Goal: Task Accomplishment & Management: Use online tool/utility

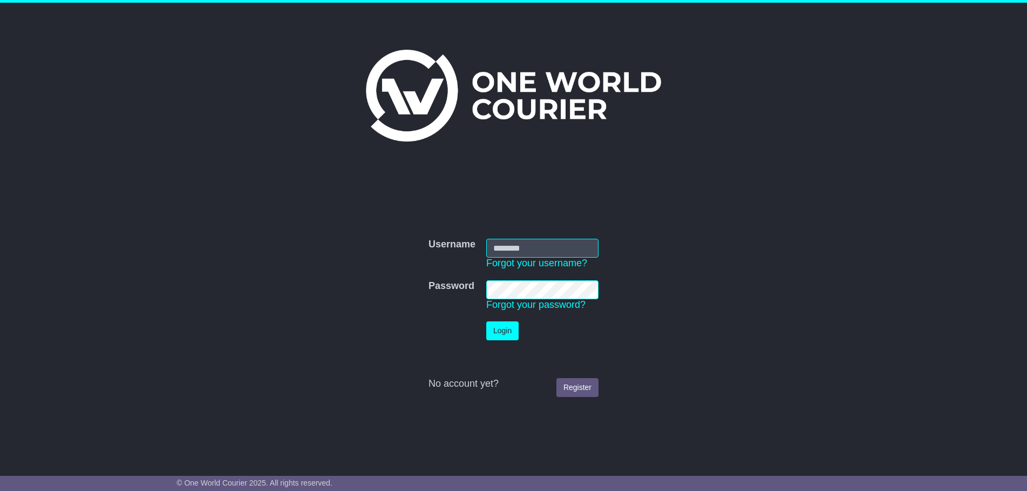
type input "**********"
click at [506, 332] on button "Login" at bounding box center [502, 330] width 32 height 19
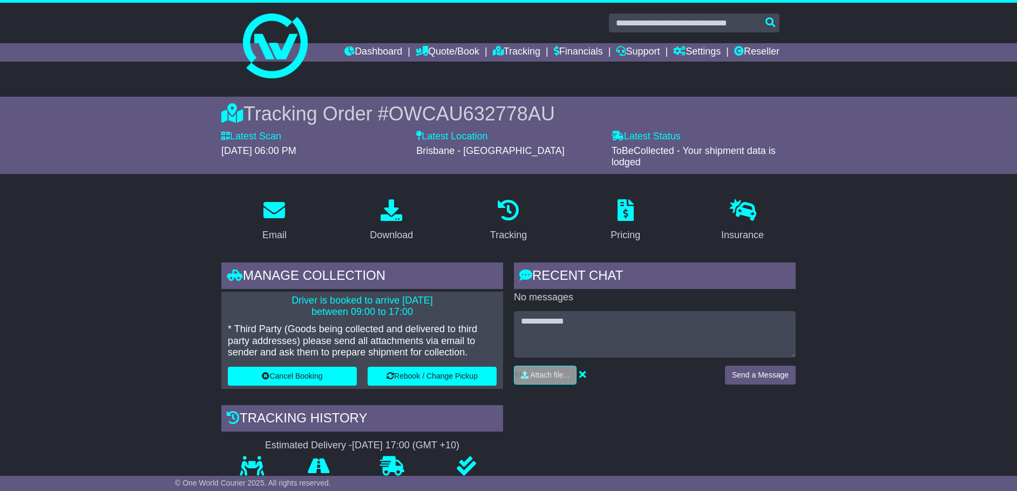
click at [504, 116] on span "OWCAU632778AU" at bounding box center [472, 114] width 166 height 22
click at [504, 114] on span "OWCAU632778AU" at bounding box center [472, 114] width 166 height 22
copy span "OWCAU632778AU"
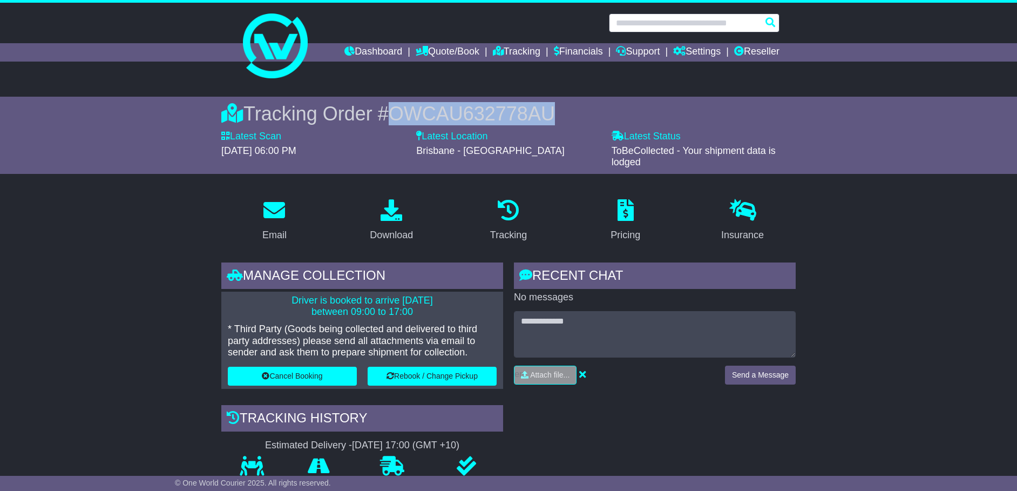
click at [715, 24] on input "text" at bounding box center [694, 22] width 171 height 19
paste input "**********"
type input "**********"
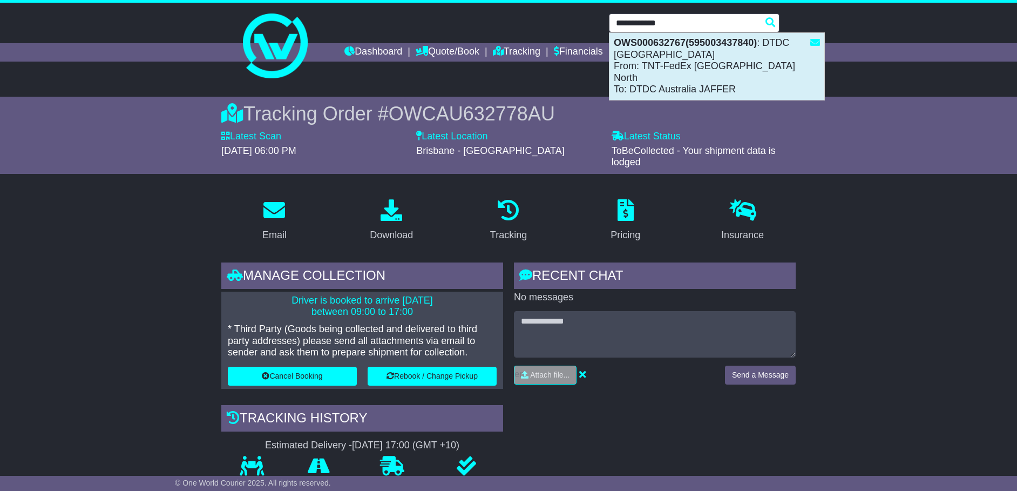
click at [698, 72] on div "OWS000632767(595003437840) : DTDC [GEOGRAPHIC_DATA] From: TNT-FedEx [GEOGRAPHIC…" at bounding box center [717, 66] width 215 height 67
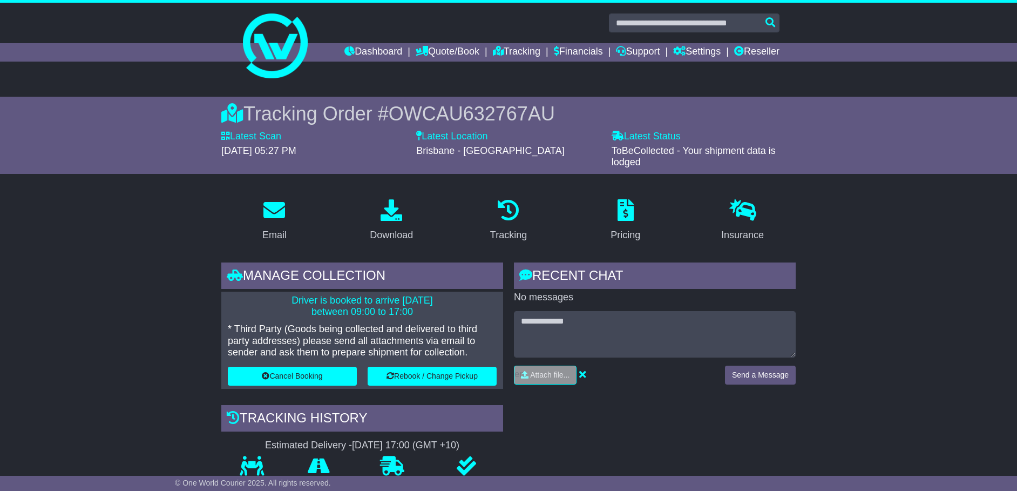
click at [499, 106] on span "OWCAU632767AU" at bounding box center [472, 114] width 166 height 22
copy span "OWCAU632767AU"
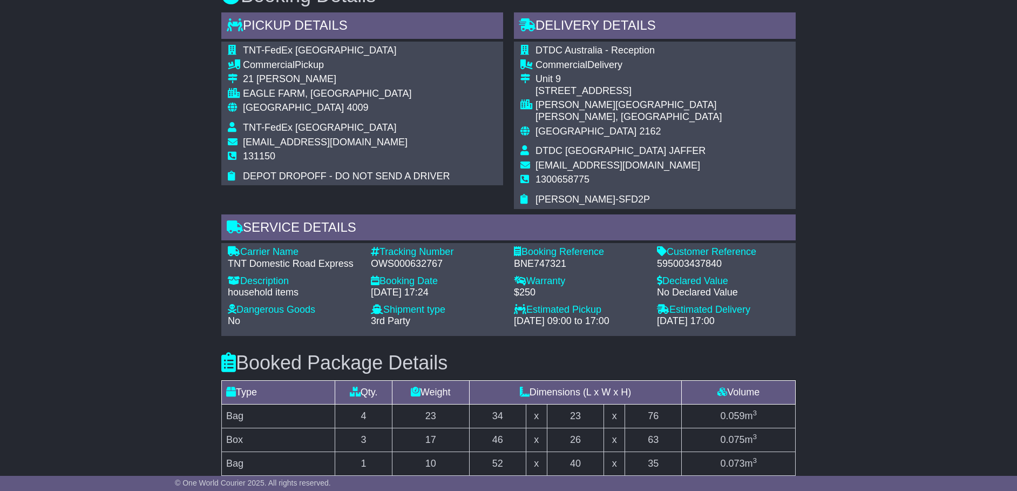
scroll to position [810, 0]
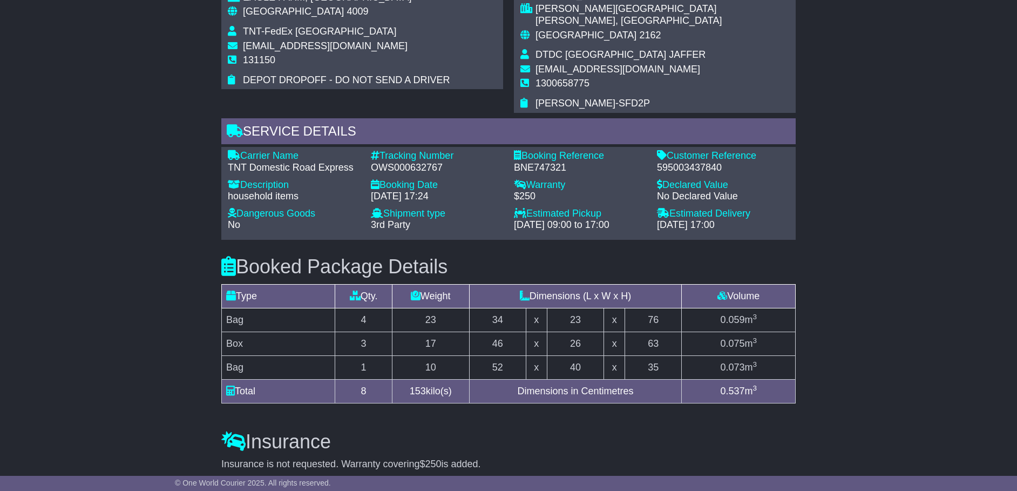
click at [705, 162] on div "595003437840" at bounding box center [723, 168] width 132 height 12
copy div "595003437840"
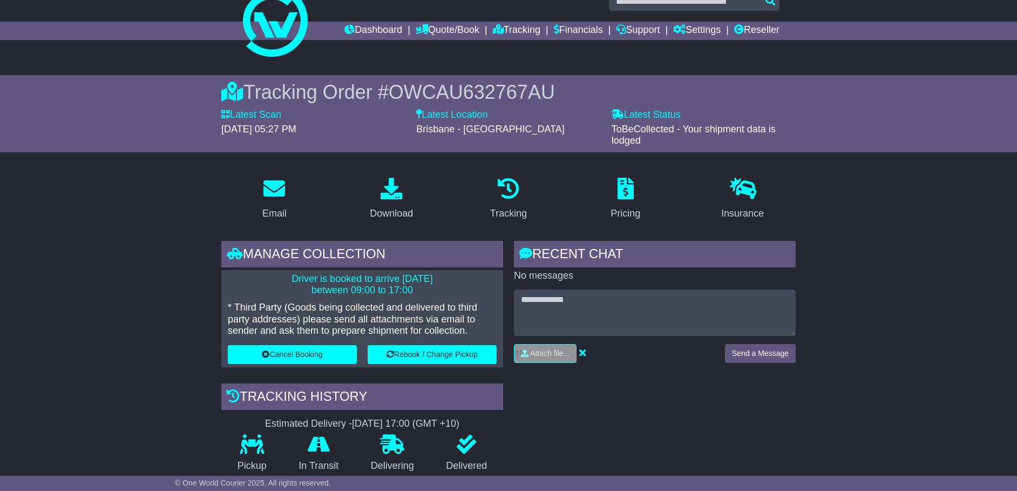
scroll to position [0, 0]
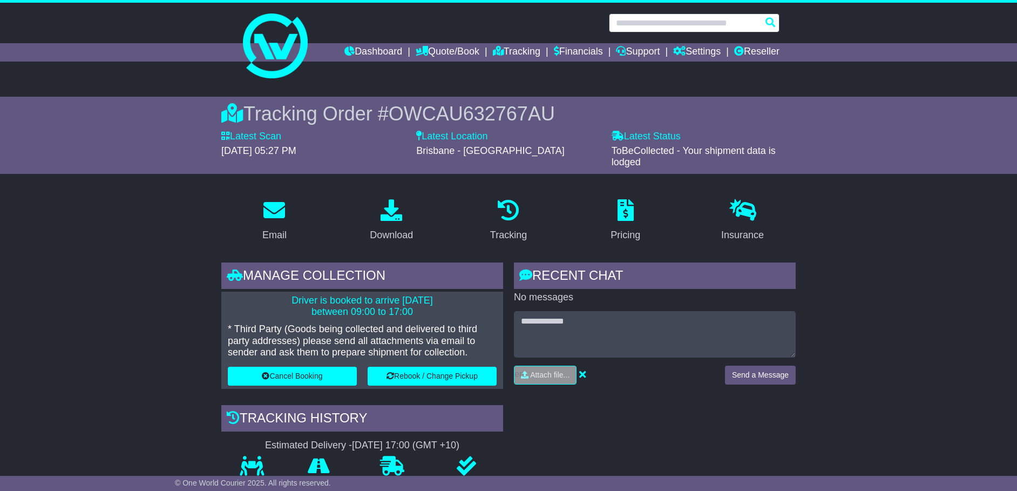
click at [698, 30] on input "text" at bounding box center [694, 22] width 171 height 19
paste input "**********"
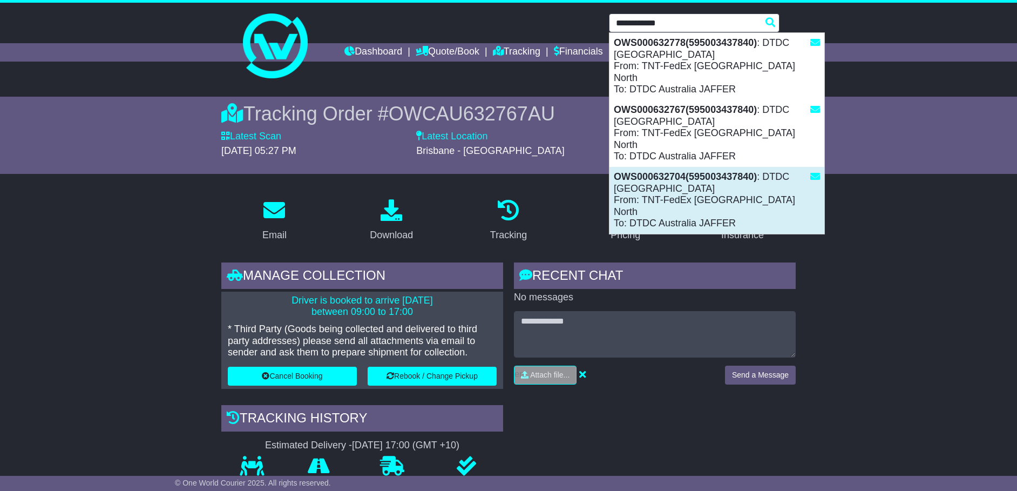
click at [678, 167] on div "OWS000632704(595003437840) : DTDC Australia From: TNT-FedEx Brisbane North To: …" at bounding box center [717, 200] width 215 height 67
type input "**********"
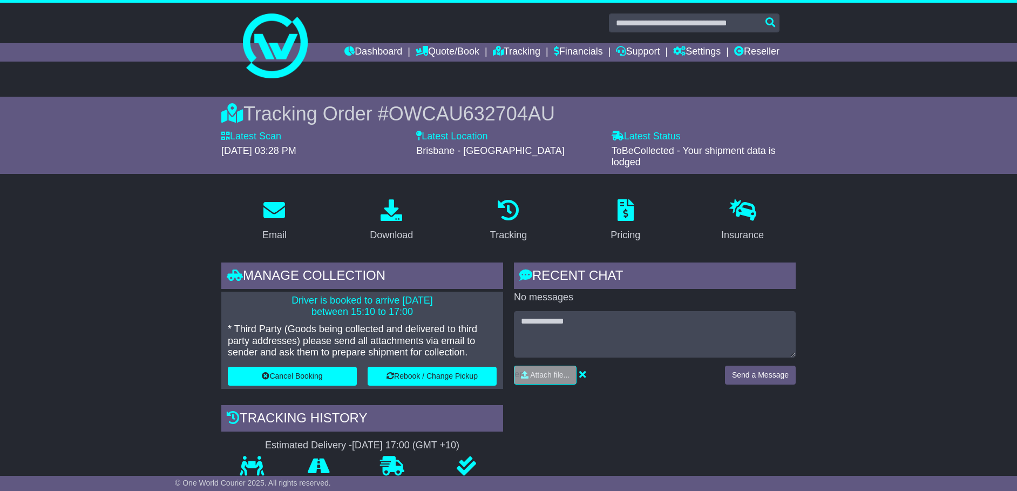
click at [473, 110] on span "OWCAU632704AU" at bounding box center [472, 114] width 166 height 22
copy span "OWCAU632704AU"
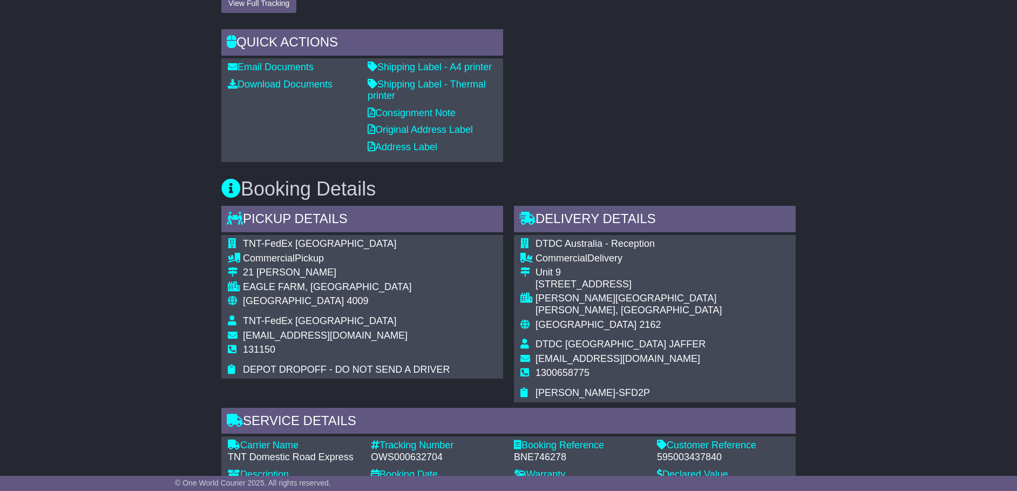
scroll to position [540, 0]
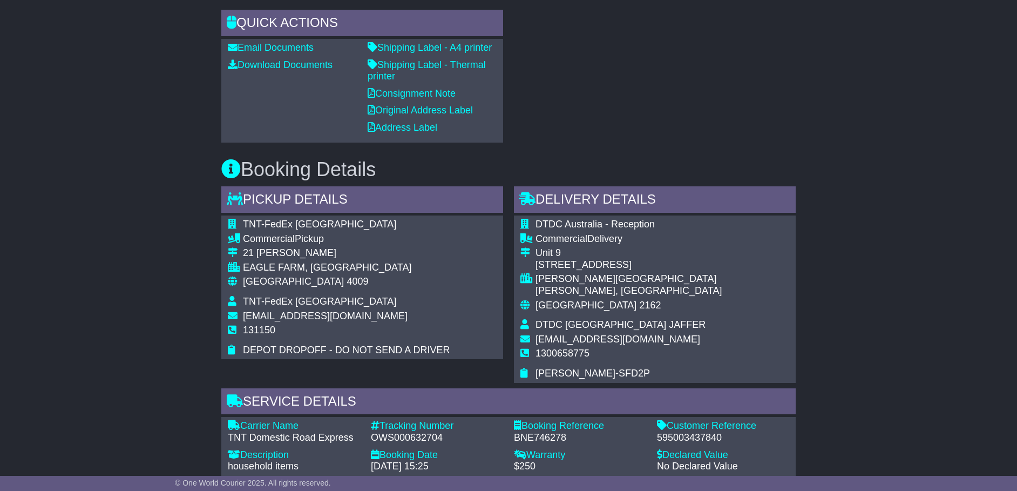
click at [428, 432] on div "OWS000632704" at bounding box center [437, 438] width 132 height 12
copy div "OWS000632704"
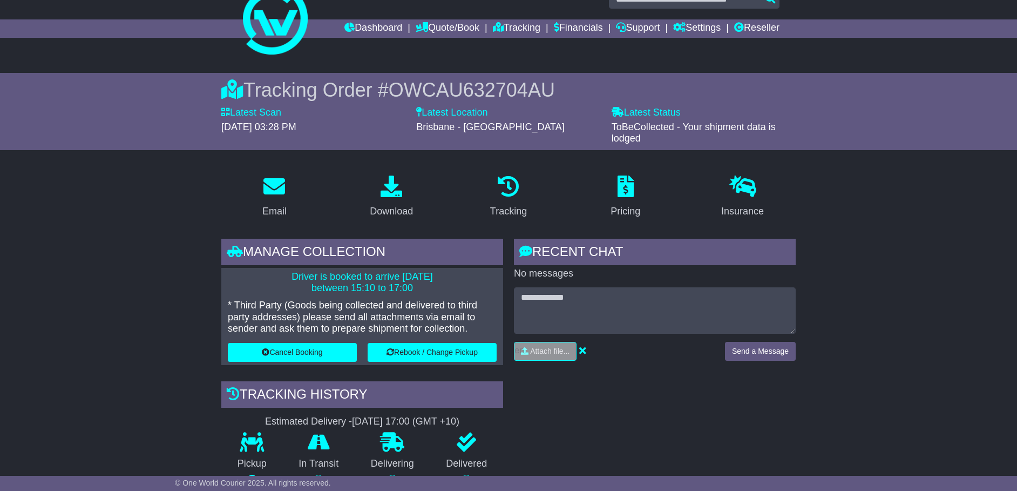
scroll to position [0, 0]
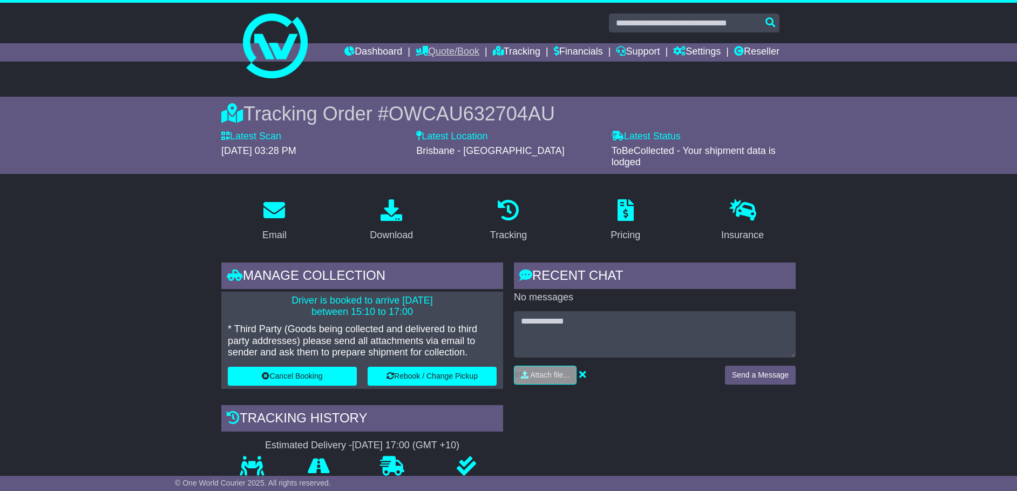
click at [441, 51] on link "Quote/Book" at bounding box center [448, 52] width 64 height 18
click at [436, 70] on link "Domestic" at bounding box center [458, 71] width 85 height 12
